Goal: Task Accomplishment & Management: Complete application form

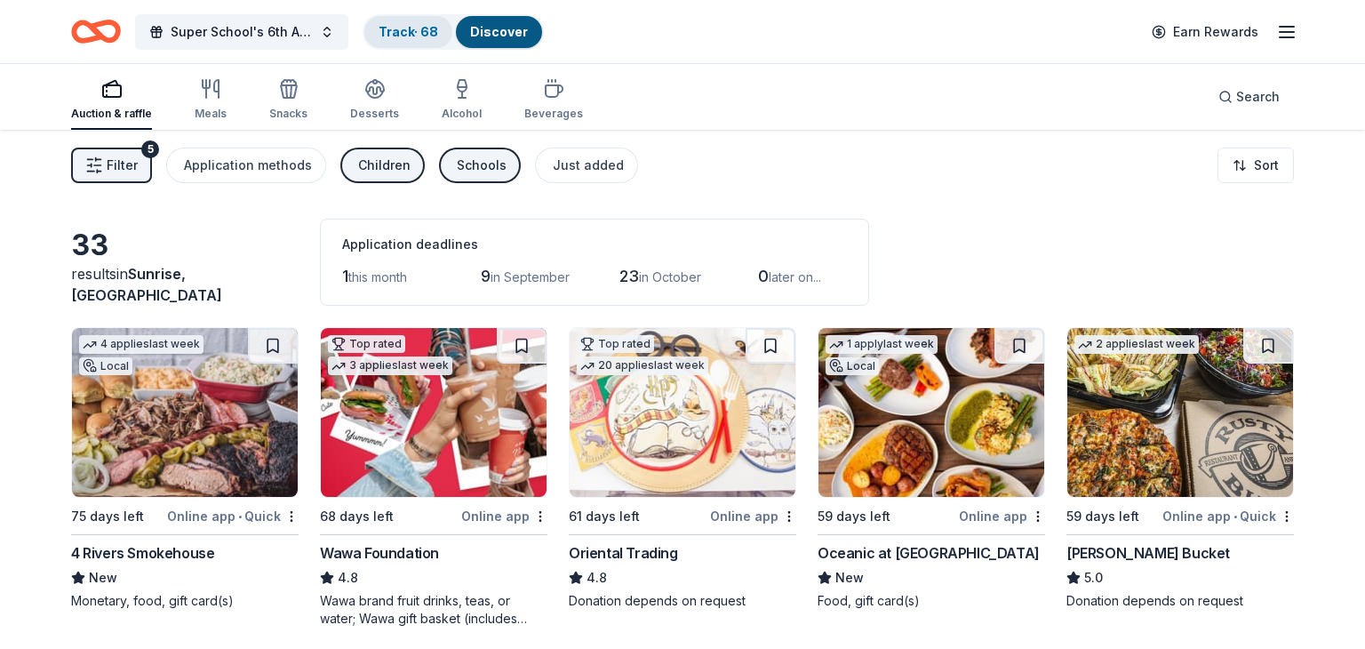
click at [409, 36] on link "Track · 68" at bounding box center [409, 31] width 60 height 15
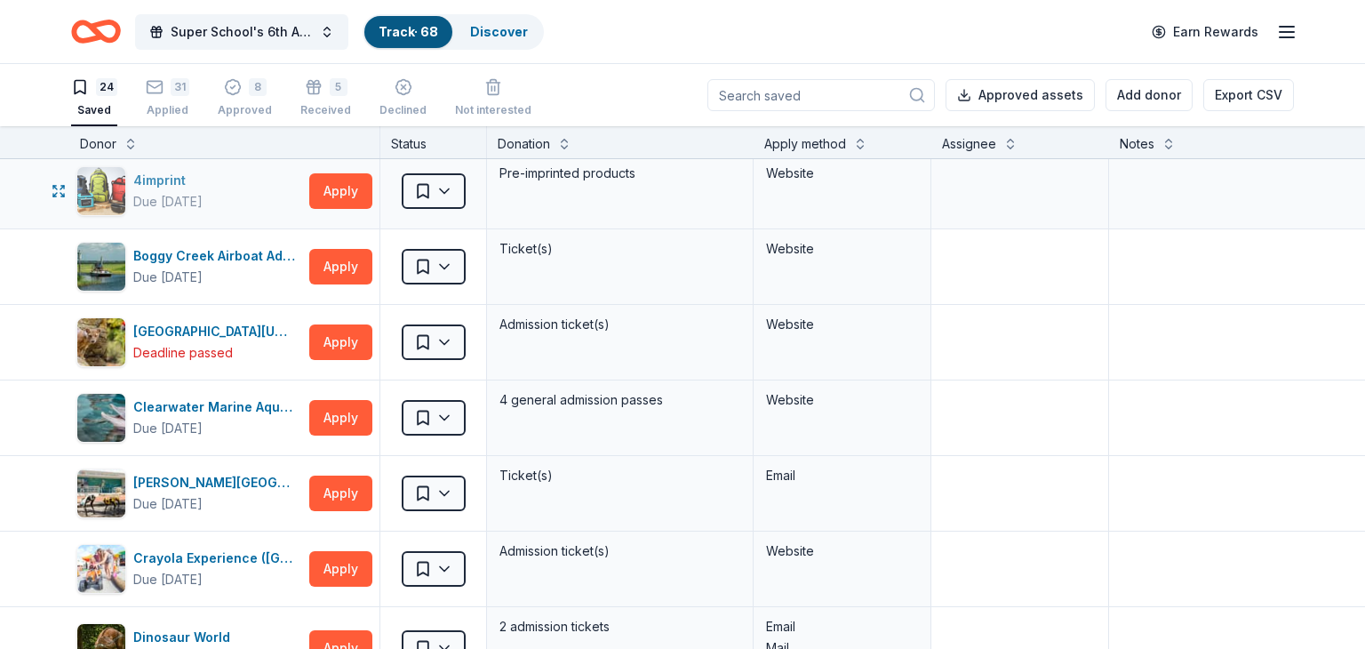
scroll to position [0, 2]
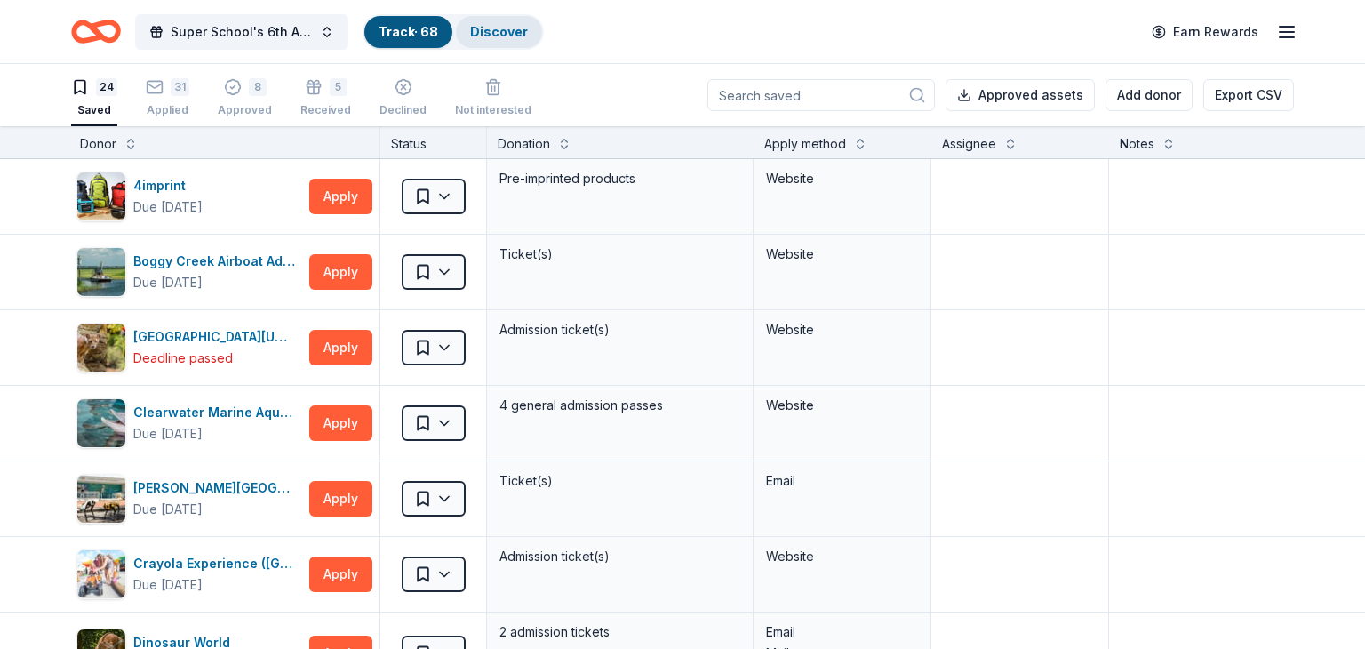
click at [507, 27] on link "Discover" at bounding box center [499, 31] width 58 height 15
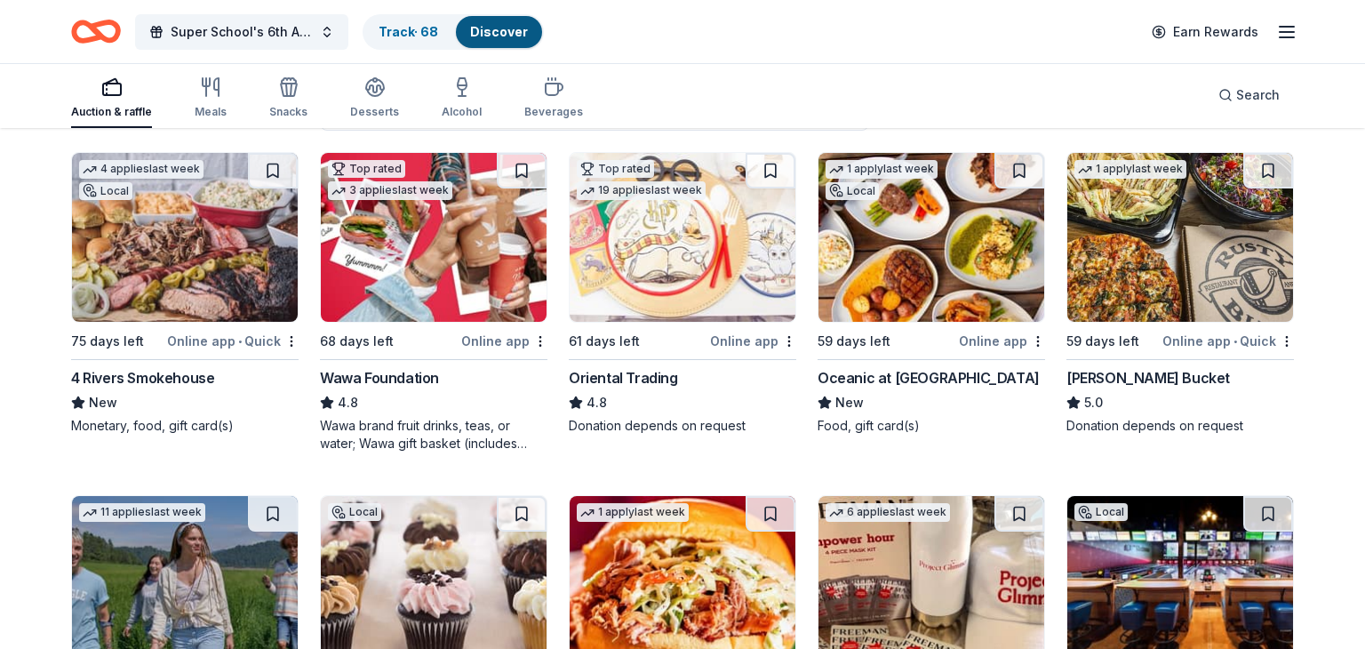
scroll to position [181, 0]
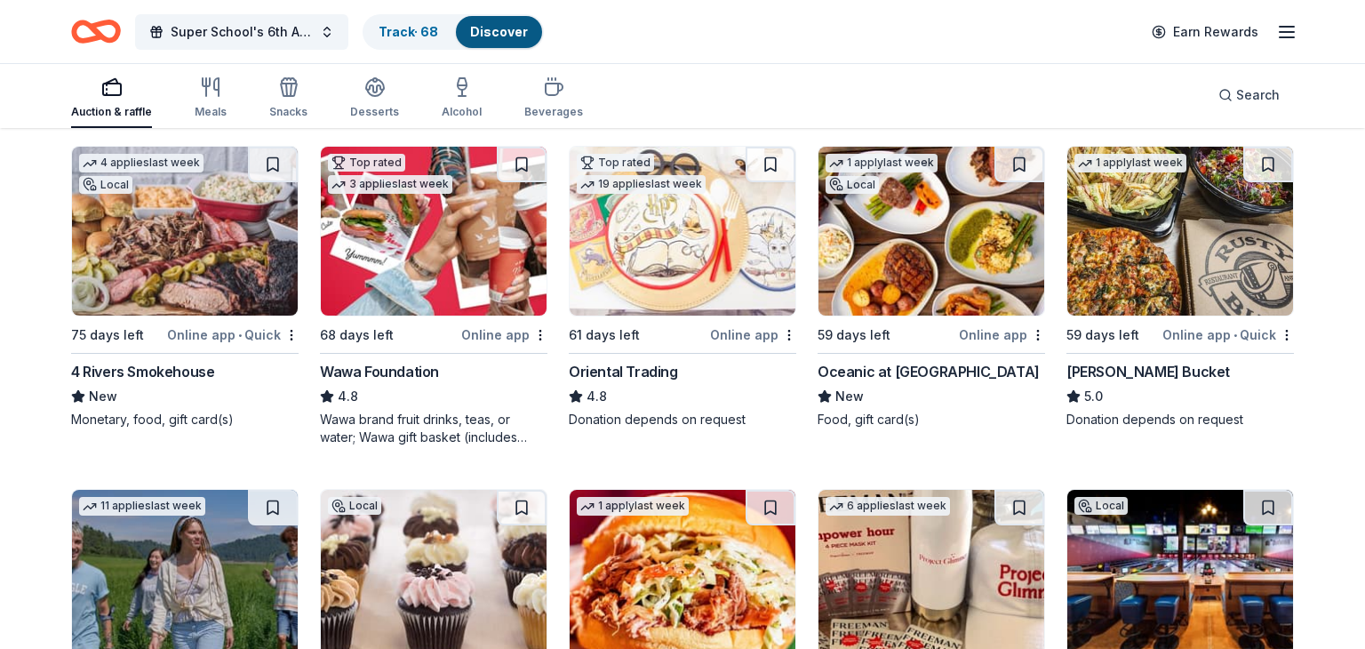
click at [244, 226] on img at bounding box center [185, 231] width 226 height 169
click at [410, 227] on img at bounding box center [434, 231] width 226 height 169
click at [707, 250] on img at bounding box center [683, 231] width 226 height 169
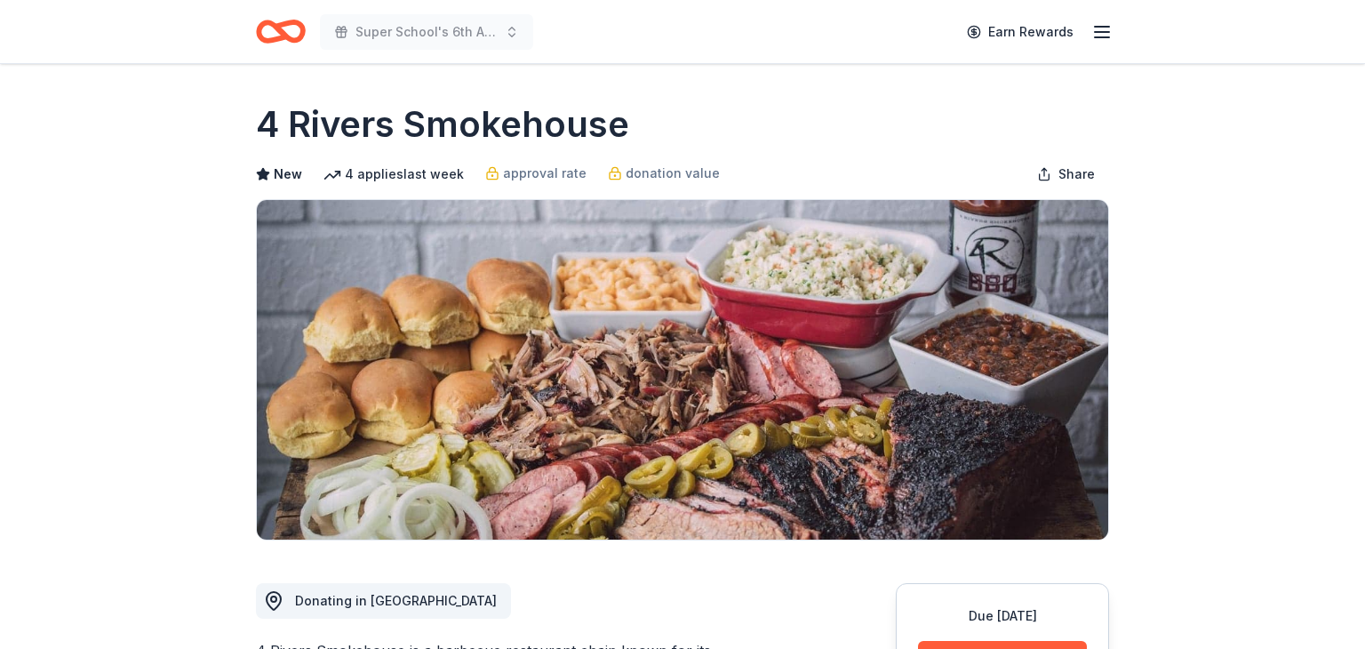
scroll to position [306, 0]
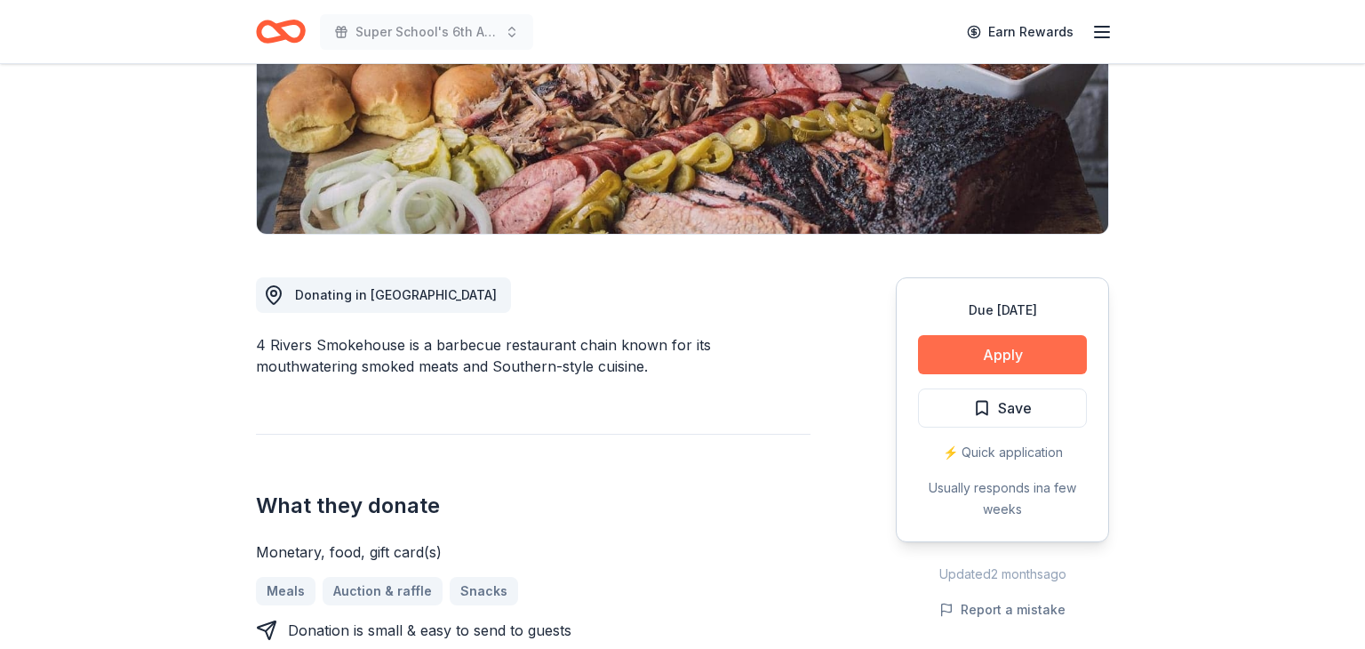
click at [951, 352] on button "Apply" at bounding box center [1002, 354] width 169 height 39
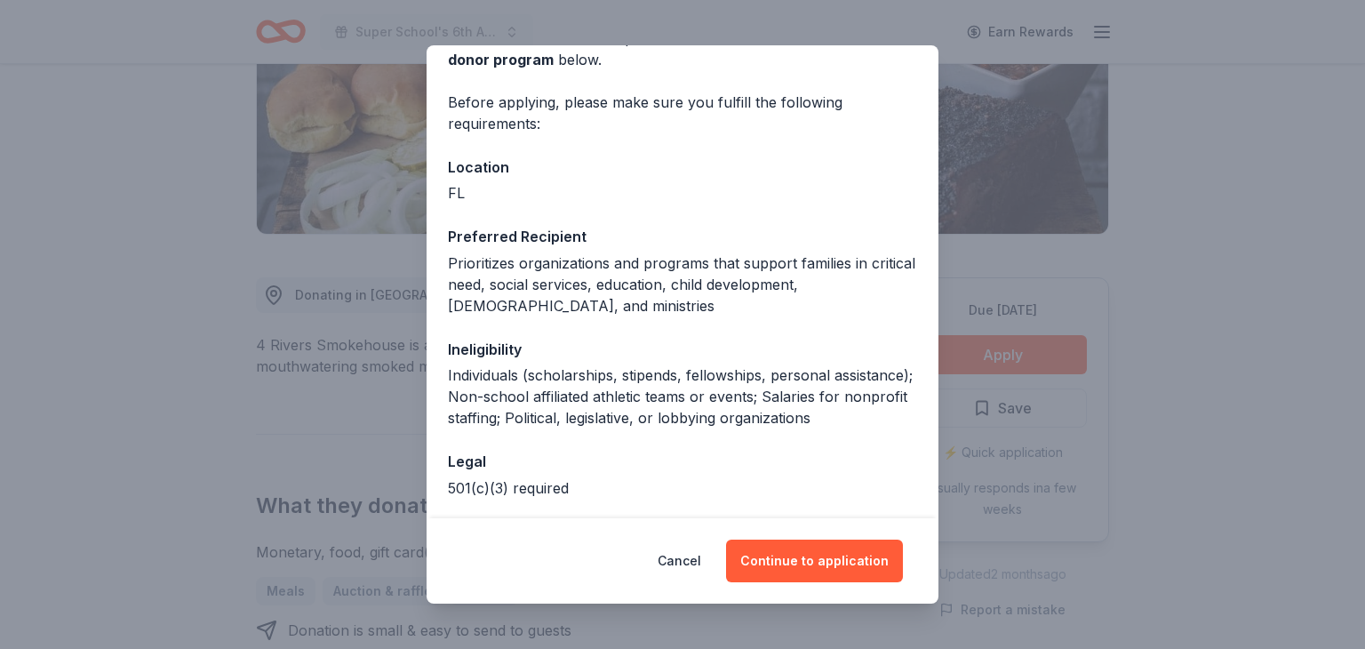
scroll to position [109, 0]
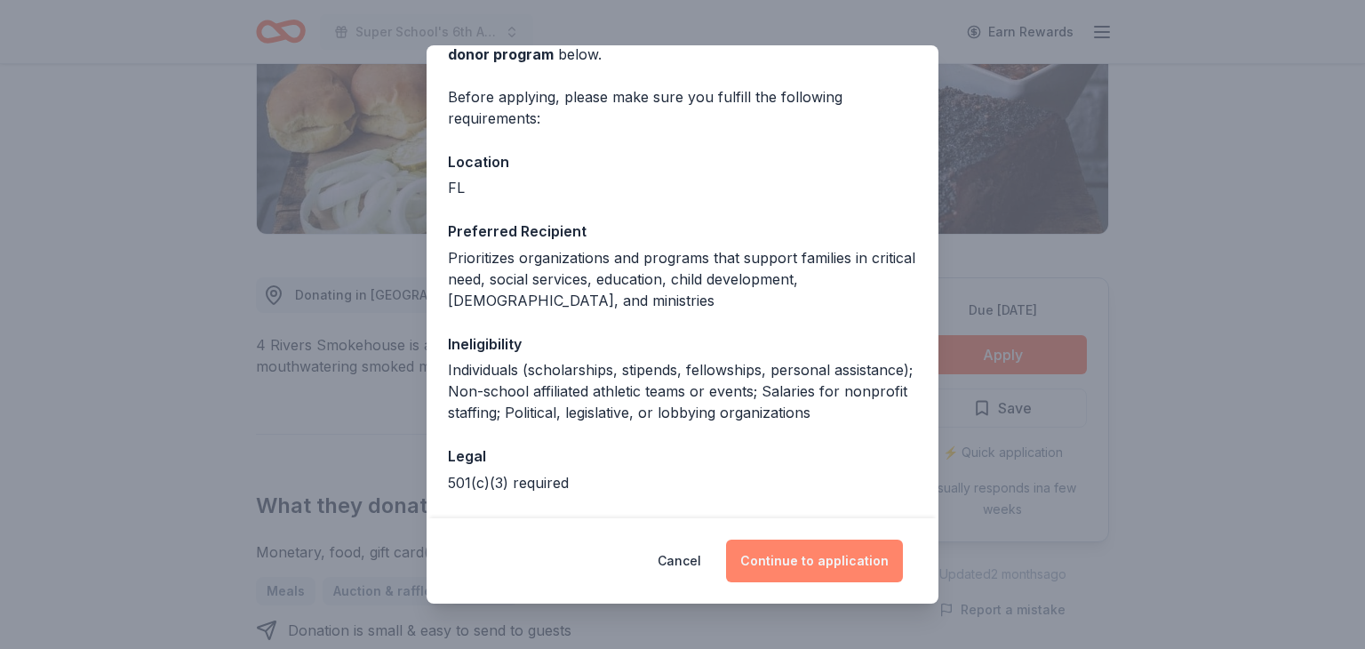
click at [764, 548] on button "Continue to application" at bounding box center [814, 561] width 177 height 43
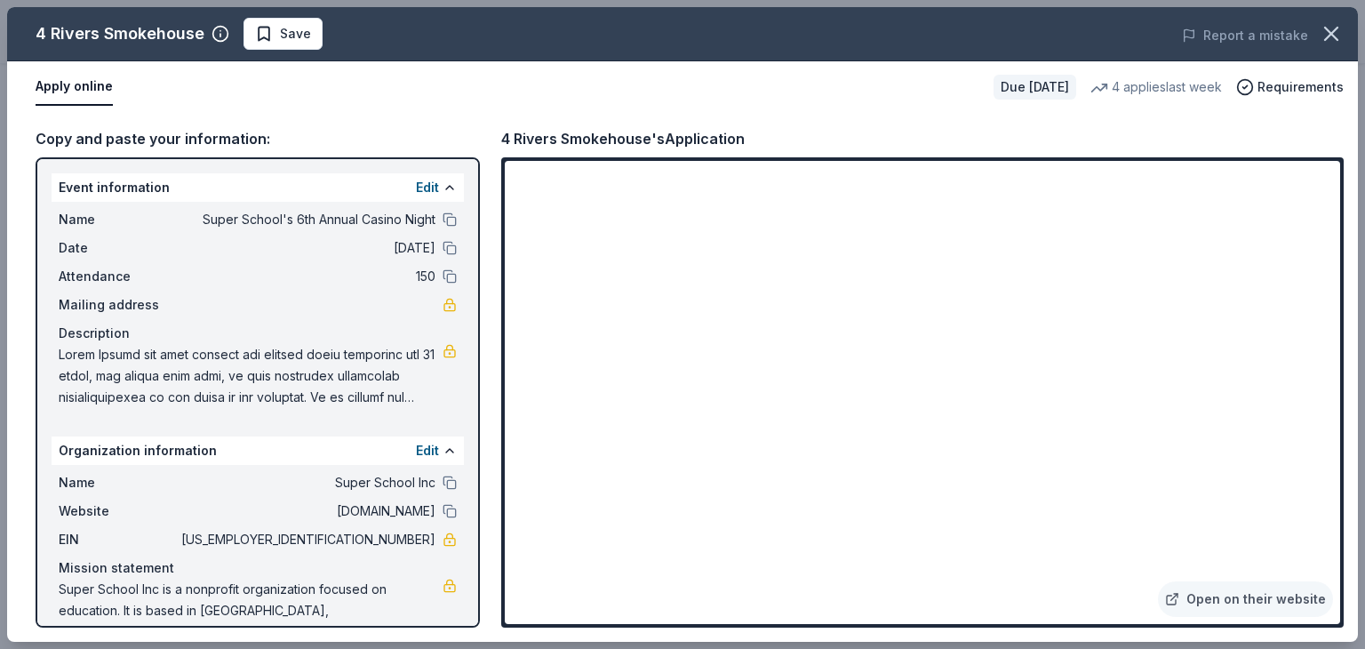
scroll to position [37, 0]
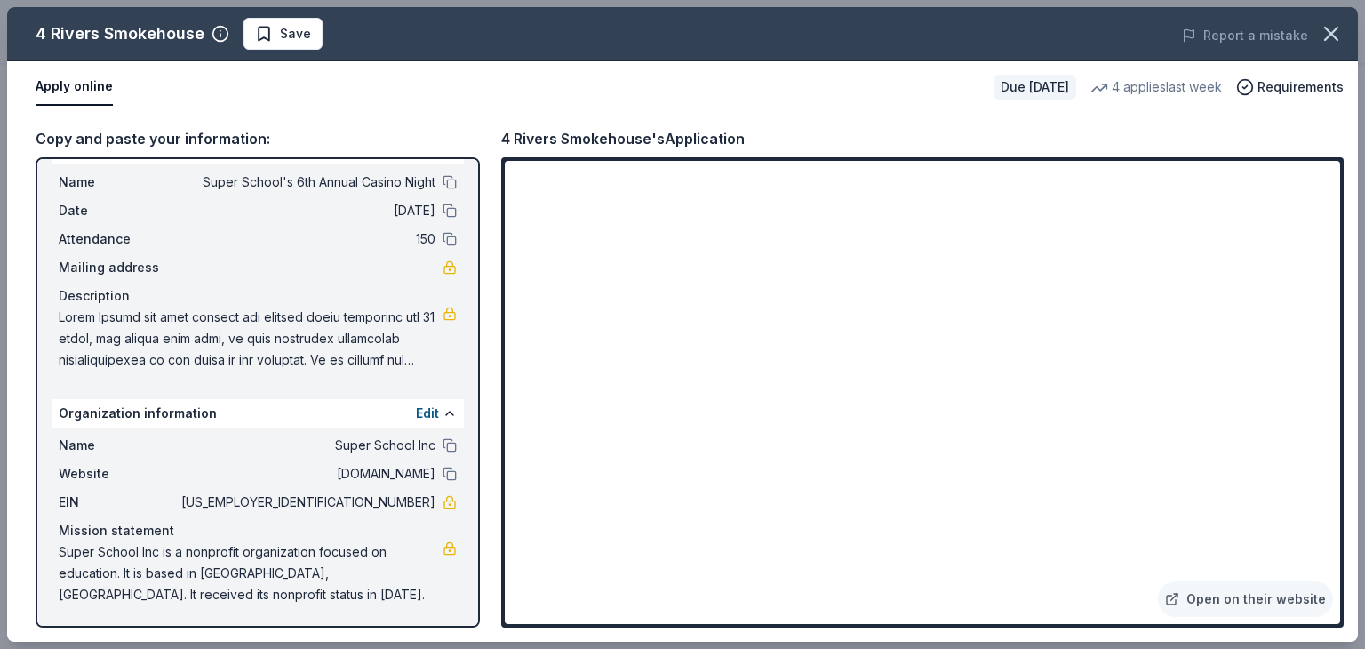
drag, startPoint x: 59, startPoint y: 311, endPoint x: 314, endPoint y: 373, distance: 262.6
click at [314, 373] on div "Name Super School's 6th Annual Casino Night Date [DATE] Attendance 150 Mailing …" at bounding box center [258, 270] width 412 height 213
click at [458, 322] on div "Name Super School's 6th Annual Casino Night Date [DATE] Attendance 150 Mailing …" at bounding box center [258, 270] width 412 height 213
drag, startPoint x: 61, startPoint y: 312, endPoint x: 288, endPoint y: 376, distance: 235.5
click at [288, 376] on div "Name Super School's 6th Annual Casino Night Date [DATE] Attendance 150 Mailing …" at bounding box center [258, 270] width 412 height 213
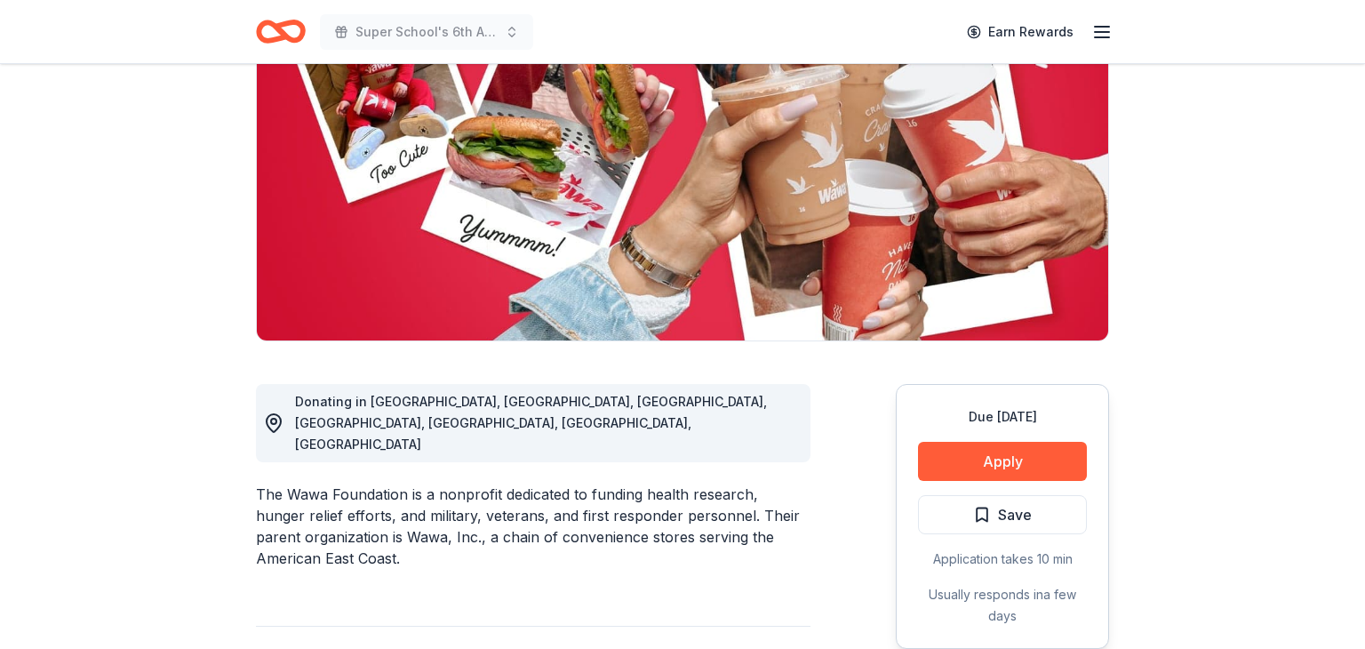
scroll to position [199, 0]
click at [1051, 467] on button "Apply" at bounding box center [1002, 461] width 169 height 39
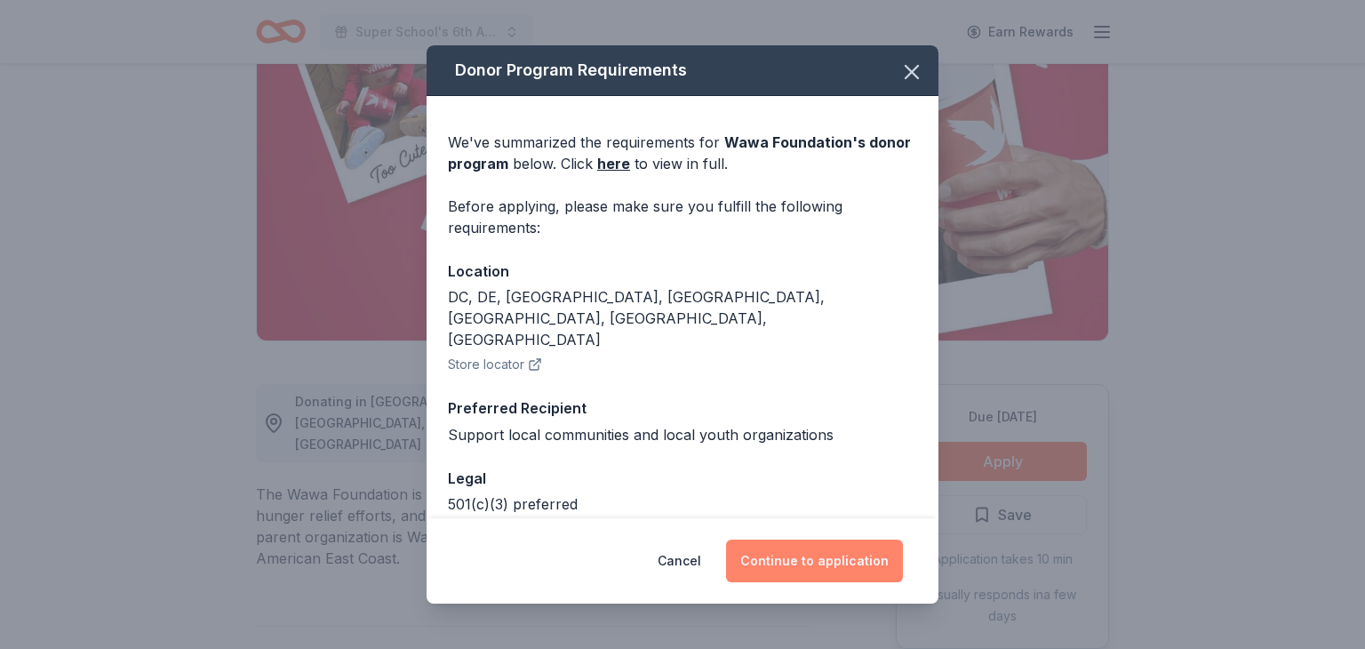
click at [795, 551] on button "Continue to application" at bounding box center [814, 561] width 177 height 43
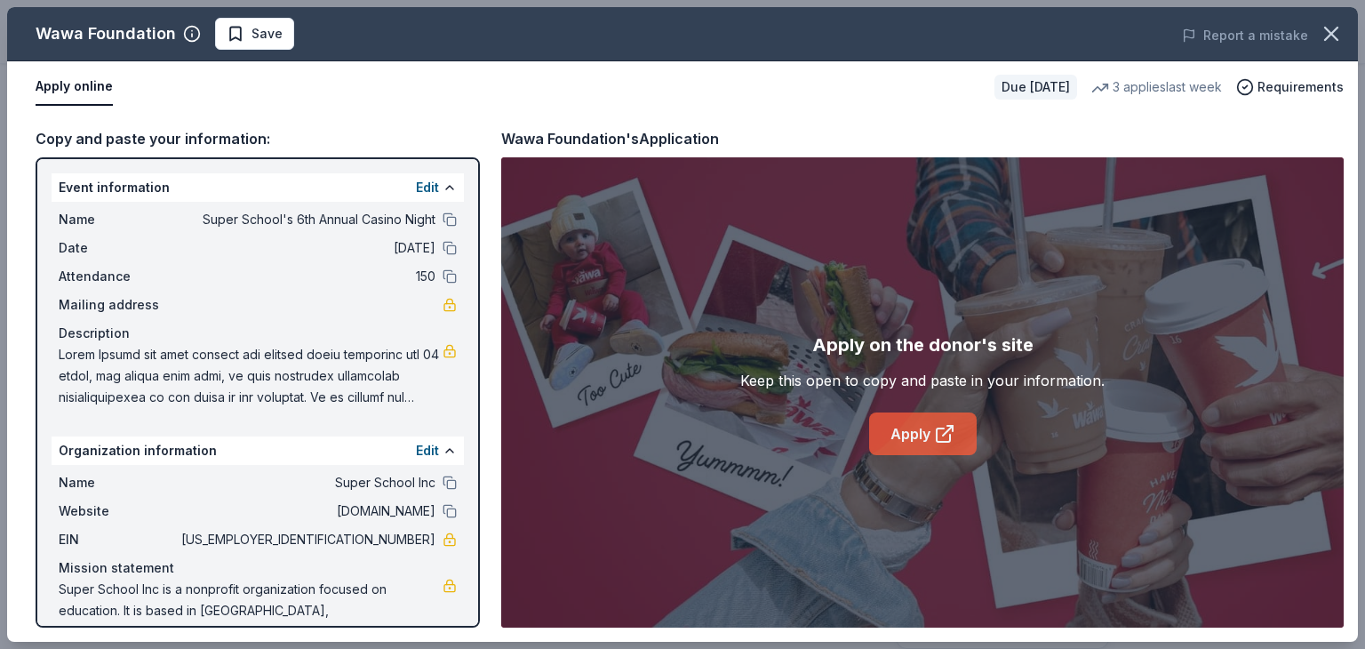
click at [912, 434] on link "Apply" at bounding box center [923, 433] width 108 height 43
